Goal: Find specific page/section: Find specific page/section

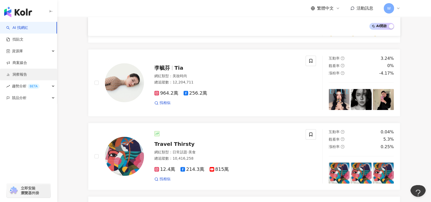
click at [27, 76] on link "洞察報告" at bounding box center [16, 74] width 21 height 5
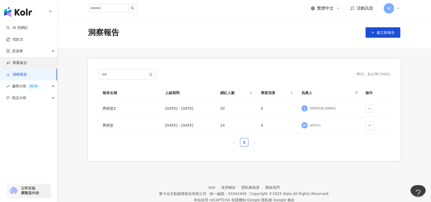
click at [27, 64] on link "商案媒合" at bounding box center [16, 62] width 21 height 5
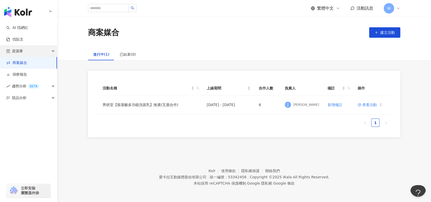
click at [35, 51] on div "資源庫" at bounding box center [28, 51] width 57 height 12
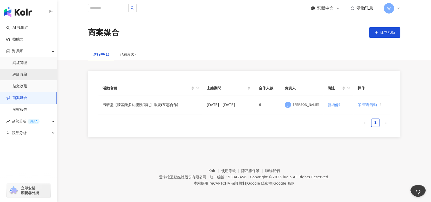
click at [27, 74] on link "網紅收藏" at bounding box center [19, 74] width 15 height 5
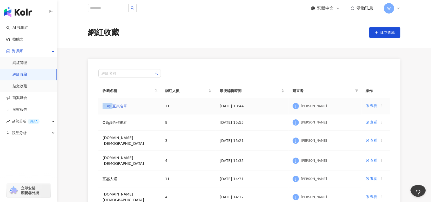
drag, startPoint x: 101, startPoint y: 104, endPoint x: 111, endPoint y: 107, distance: 10.8
click at [111, 107] on td "OBgE互惠名單" at bounding box center [129, 106] width 62 height 16
copy link "OBgE"
